Goal: Navigation & Orientation: Understand site structure

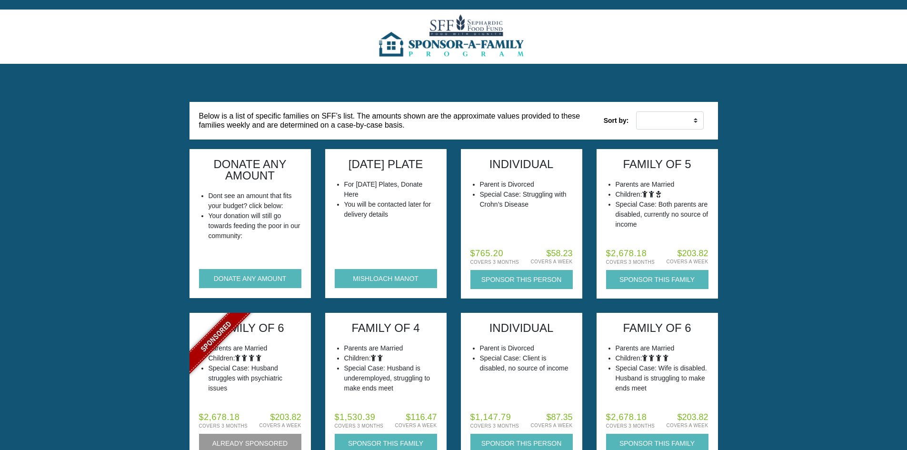
click at [468, 31] on img at bounding box center [453, 37] width 155 height 54
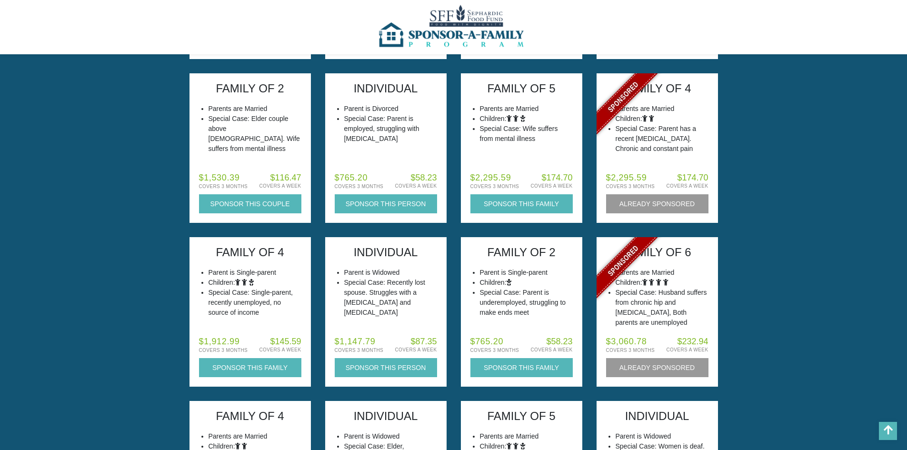
scroll to position [4331, 0]
